Goal: Information Seeking & Learning: Check status

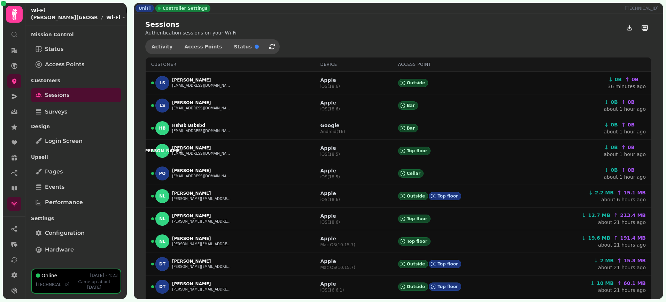
select select "**"
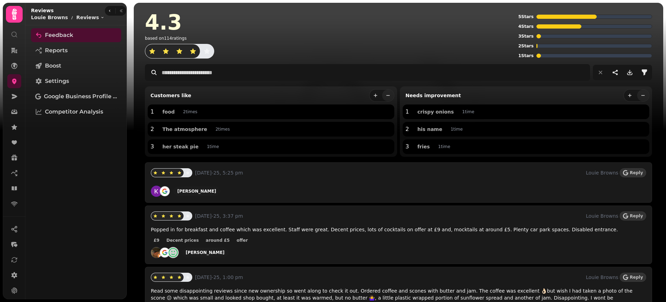
click at [234, 21] on div "4.3" at bounding box center [330, 22] width 370 height 21
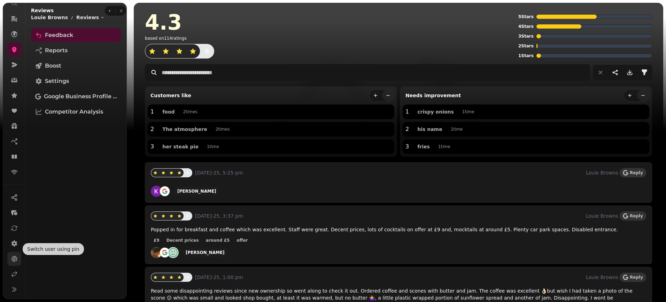
scroll to position [50, 0]
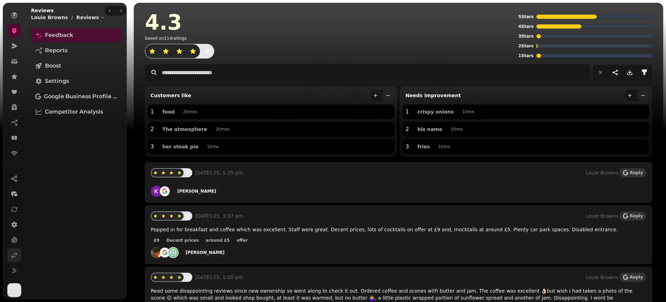
click at [15, 252] on icon at bounding box center [14, 255] width 7 height 7
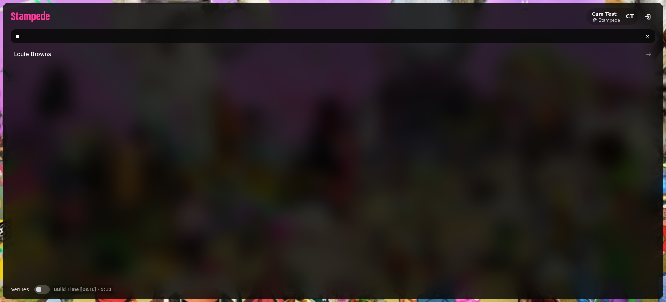
type input "*"
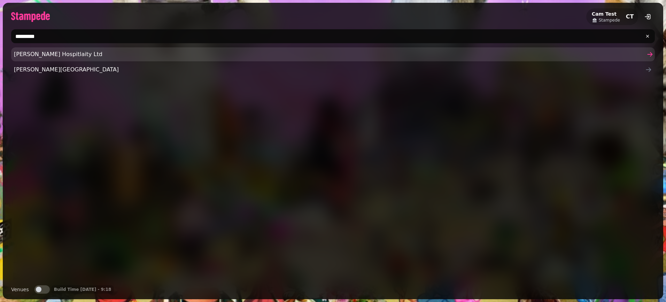
type input "*********"
click at [26, 60] on link "Sutherland Hospitlaity Ltd" at bounding box center [332, 54] width 643 height 14
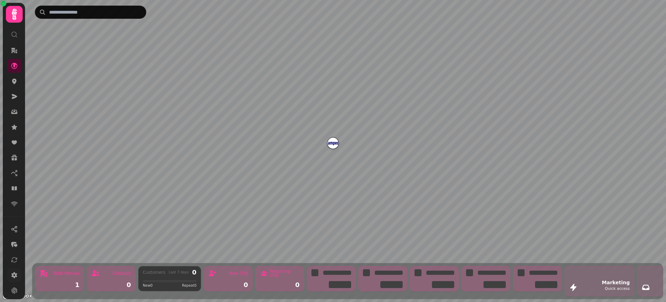
scroll to position [32, 0]
click at [12, 274] on icon at bounding box center [14, 273] width 5 height 5
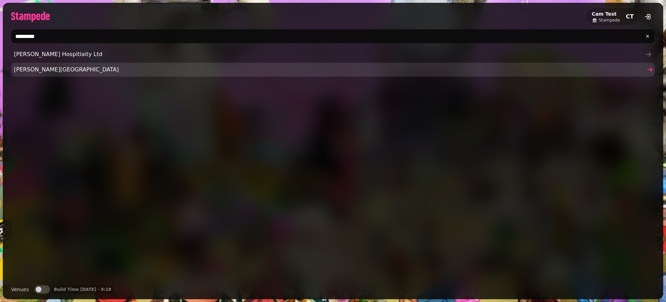
click at [56, 71] on span "[PERSON_NAME][GEOGRAPHIC_DATA]" at bounding box center [329, 69] width 631 height 8
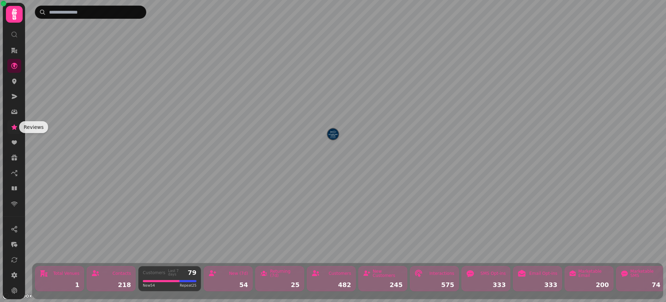
click at [18, 128] on link at bounding box center [14, 127] width 14 height 14
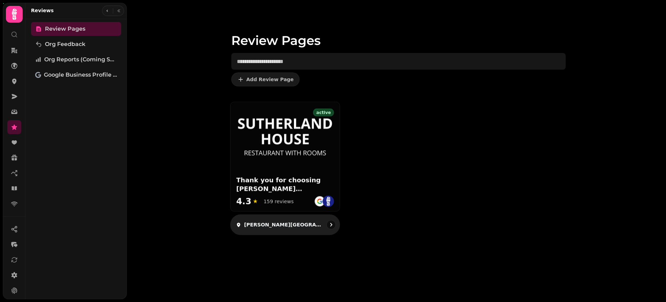
click at [274, 155] on img at bounding box center [285, 136] width 98 height 40
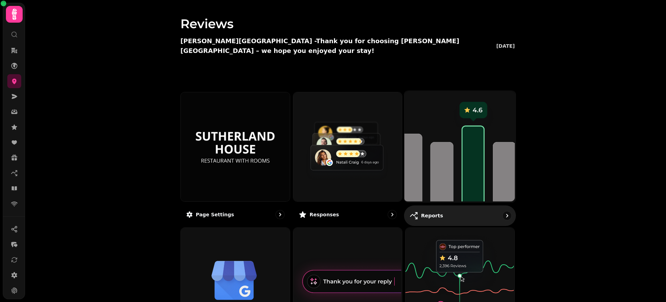
click at [453, 135] on img at bounding box center [458, 145] width 111 height 111
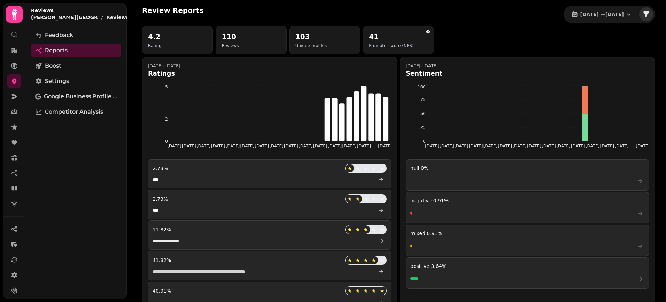
click at [645, 14] on icon "Filter options" at bounding box center [645, 14] width 5 height 6
select select "***"
click at [568, 44] on div "4.2 Rating 110 Reviews 103 Unique profiles 41 Promoter score (NPS)" at bounding box center [398, 40] width 512 height 29
click at [614, 15] on span "1 Jul, 2025 — 31 Jul, 2025" at bounding box center [602, 14] width 44 height 5
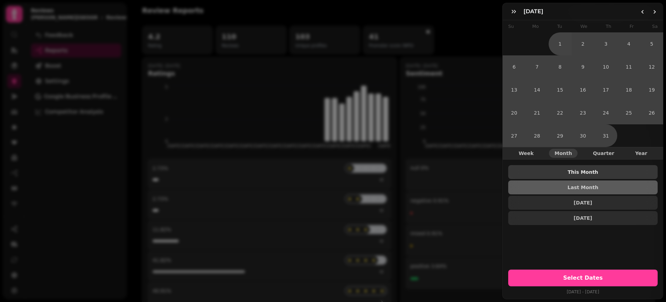
click at [571, 170] on span "This Month" at bounding box center [582, 172] width 138 height 5
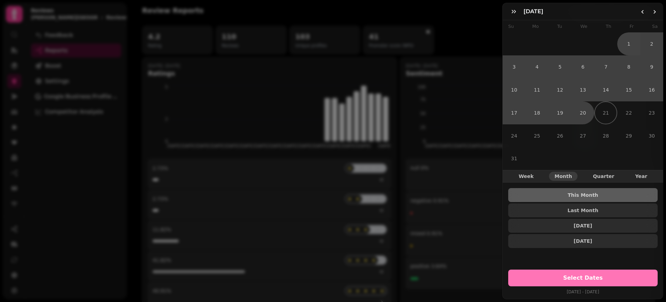
click at [556, 275] on span "Select Dates" at bounding box center [582, 278] width 133 height 6
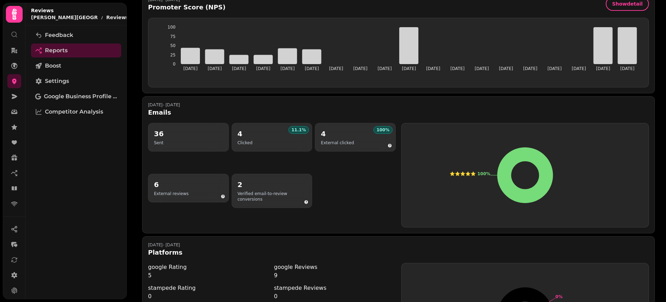
scroll to position [406, 0]
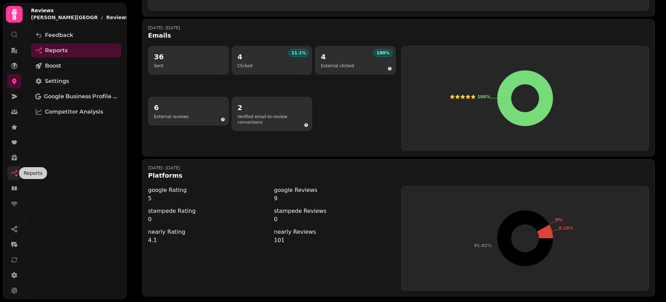
click at [16, 176] on icon at bounding box center [14, 173] width 7 height 7
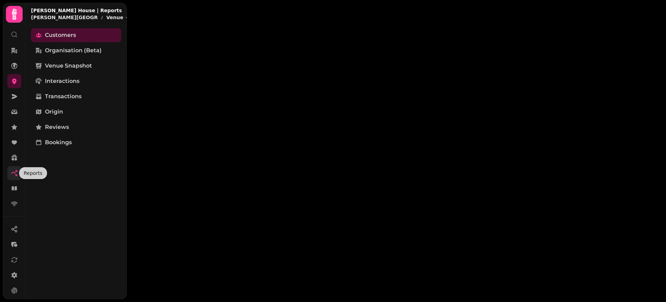
select select "**"
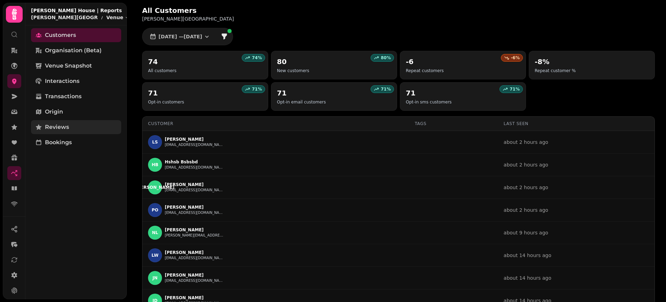
click at [71, 125] on link "Reviews" at bounding box center [76, 127] width 90 height 14
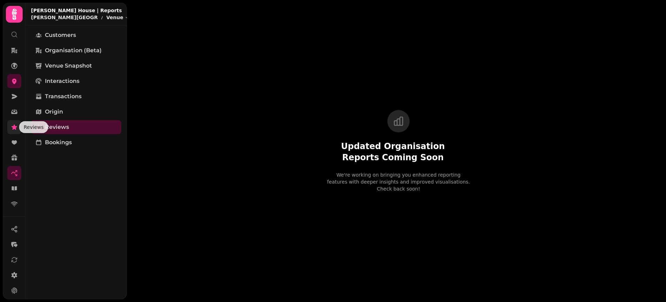
click at [15, 132] on link at bounding box center [14, 127] width 14 height 14
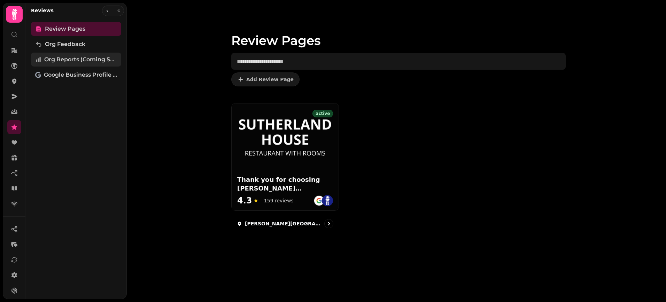
click at [68, 60] on span "Org Reports (coming soon)" at bounding box center [80, 59] width 73 height 8
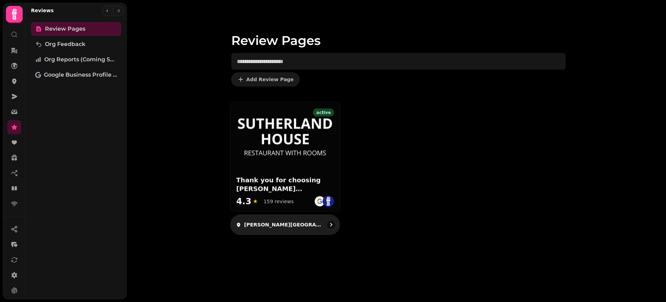
click at [279, 166] on div "active Thank you for choosing Sutherland House – we hope you enjoyed your stay!…" at bounding box center [284, 156] width 109 height 109
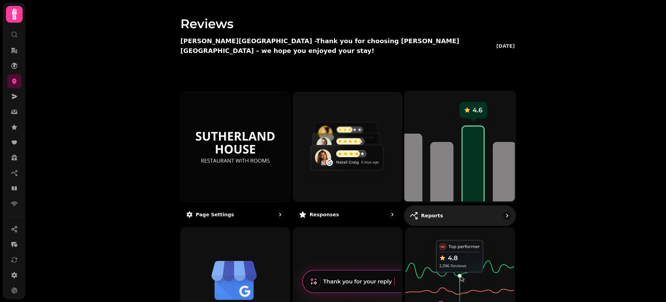
click at [448, 157] on img at bounding box center [458, 145] width 111 height 111
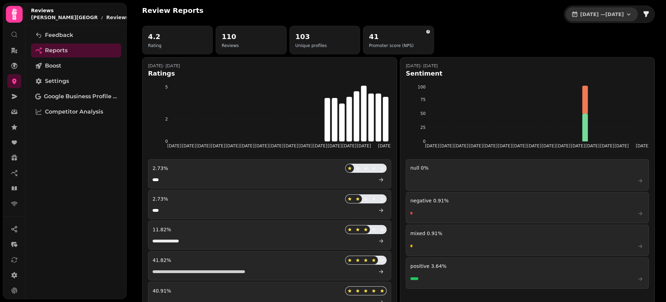
click at [607, 16] on span "1 Jul, 2025 — 31 Jul, 2025" at bounding box center [602, 14] width 44 height 5
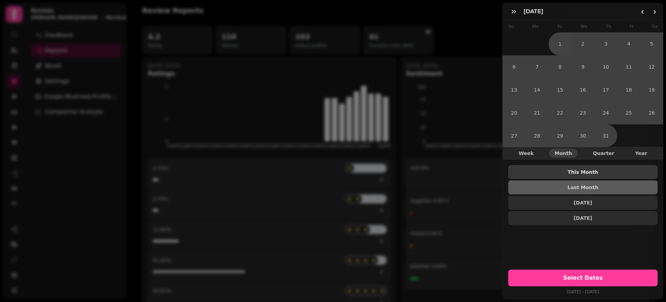
click at [575, 173] on span "This Month" at bounding box center [582, 172] width 138 height 5
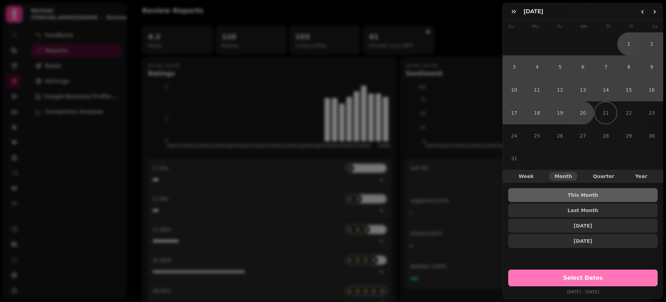
click at [576, 276] on span "Select Dates" at bounding box center [582, 278] width 133 height 6
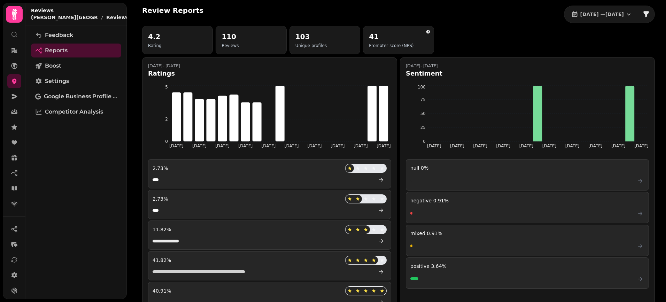
click at [461, 52] on div "4.2 Rating 110 Reviews 103 Unique profiles 41 Promoter score (NPS)" at bounding box center [398, 40] width 512 height 29
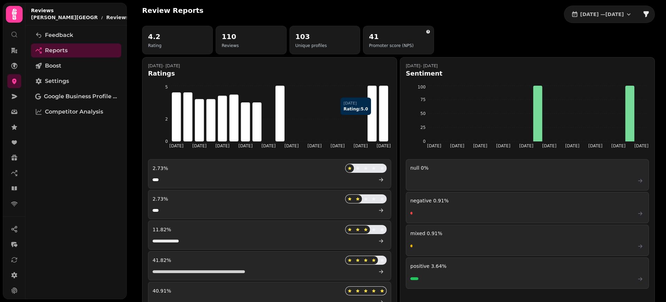
scroll to position [406, 0]
